Goal: Check status: Check status

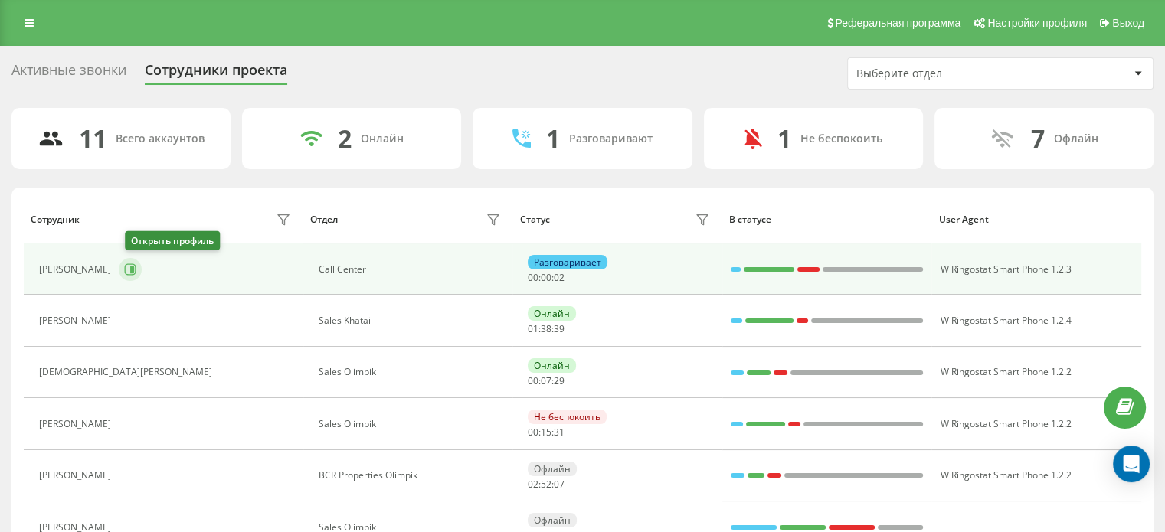
click at [141, 278] on button at bounding box center [130, 269] width 23 height 23
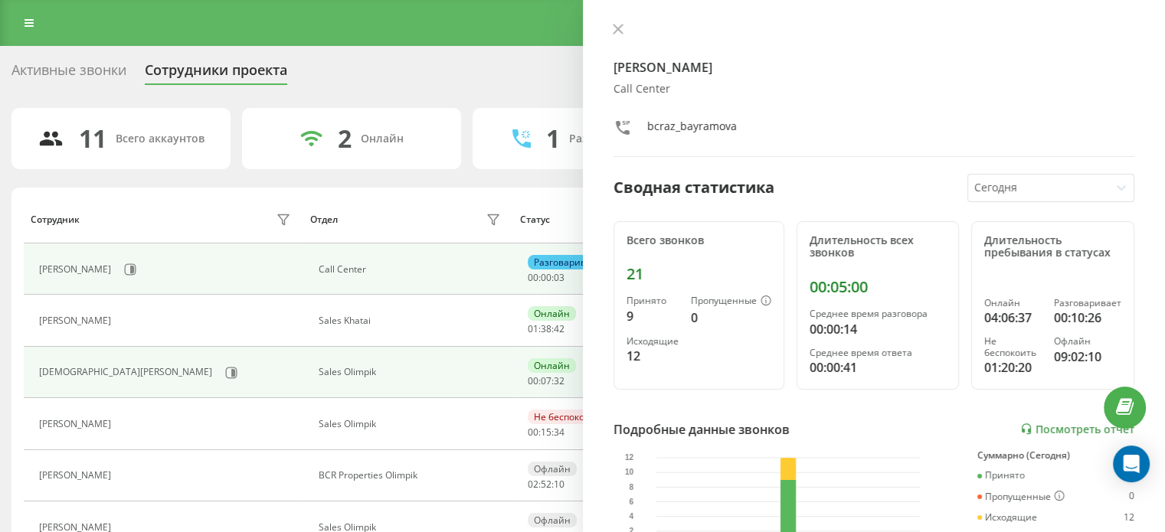
scroll to position [306, 0]
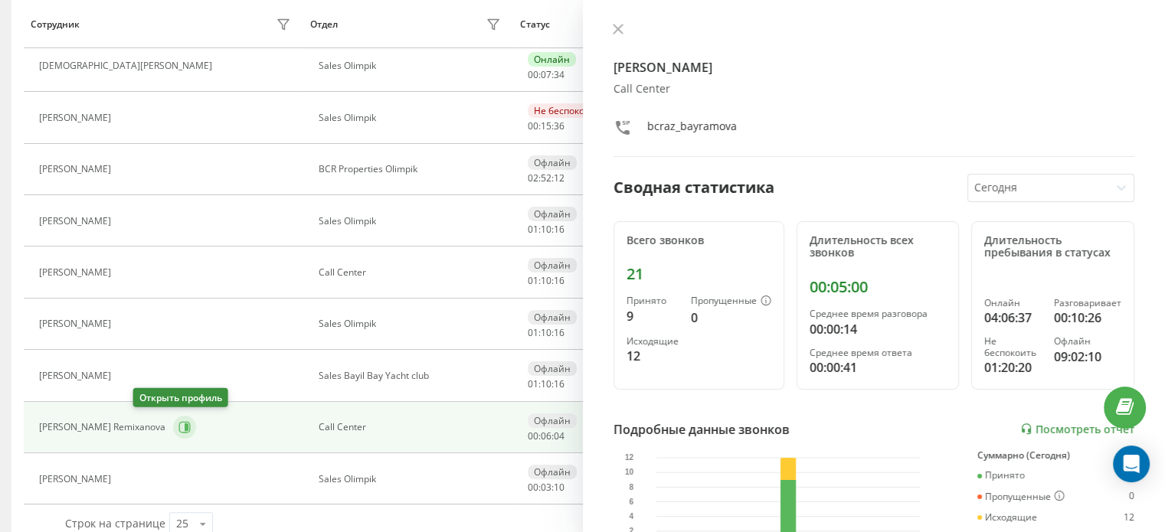
click at [185, 427] on icon at bounding box center [187, 428] width 4 height 8
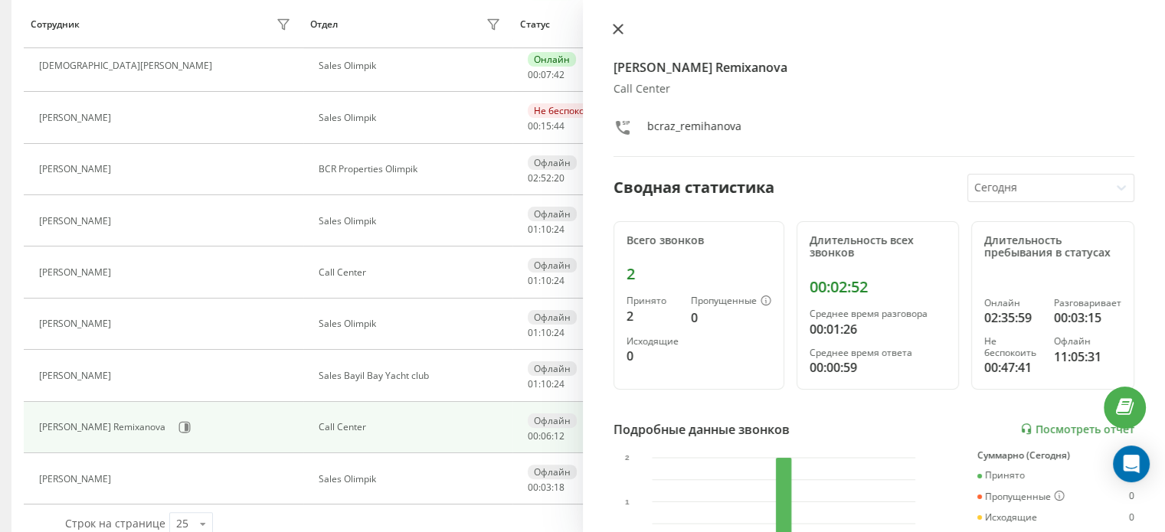
click at [625, 23] on button at bounding box center [618, 30] width 20 height 15
